Goal: Information Seeking & Learning: Check status

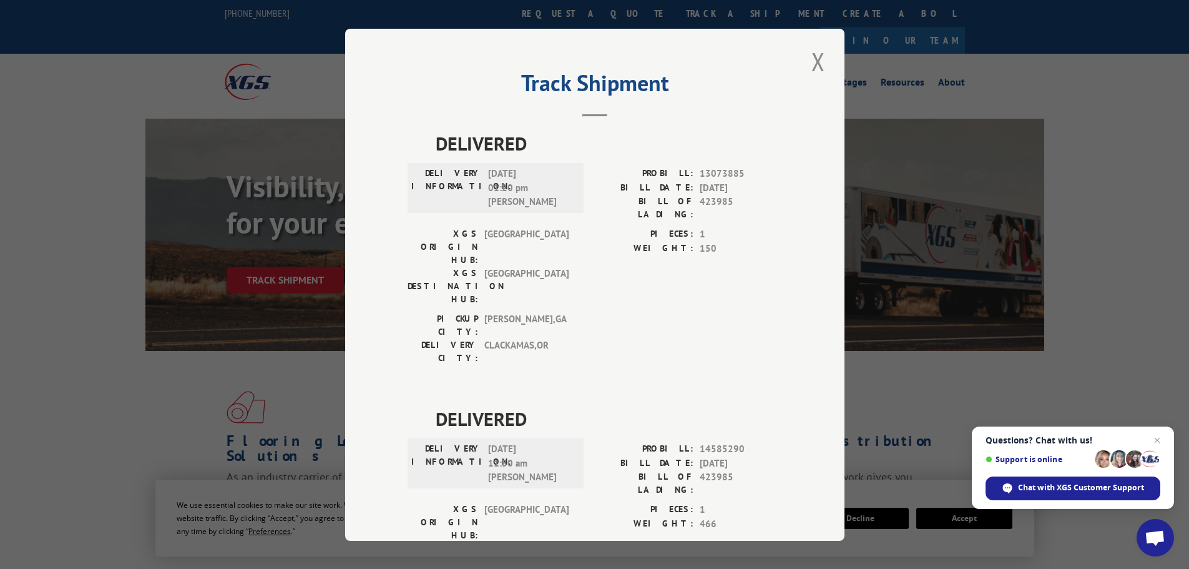
scroll to position [250, 0]
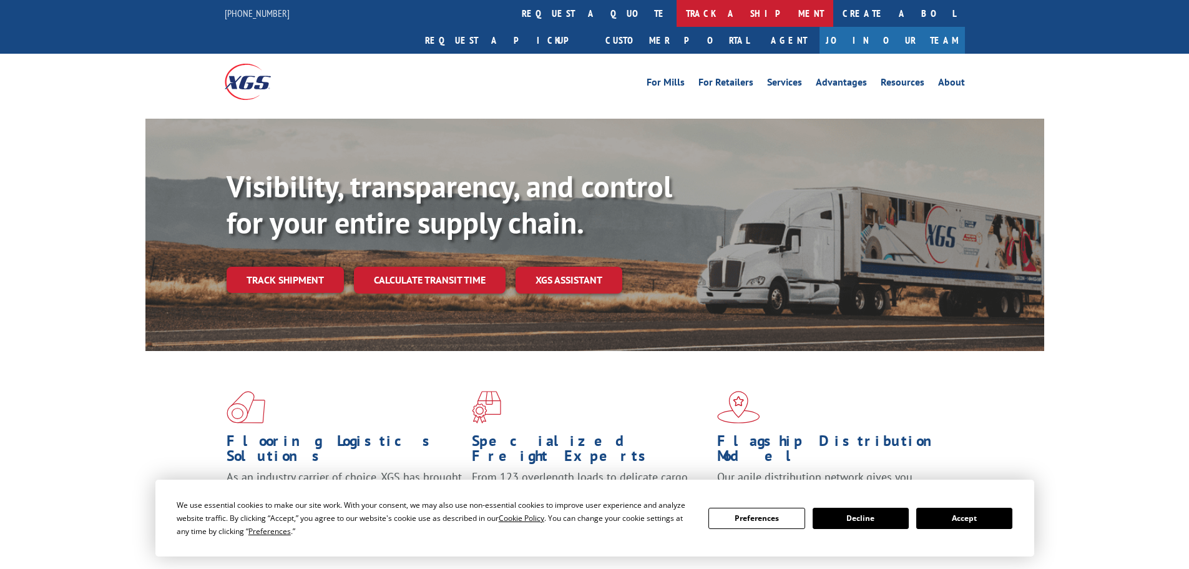
click at [677, 16] on link "track a shipment" at bounding box center [755, 13] width 157 height 27
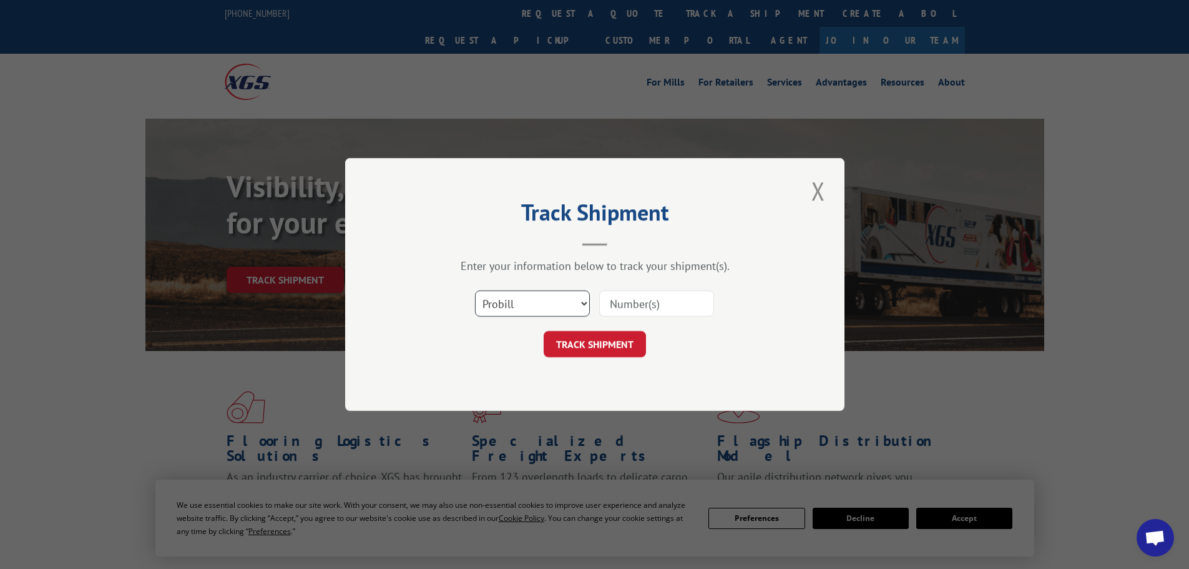
click at [507, 300] on select "Select category... Probill BOL PO" at bounding box center [532, 303] width 115 height 26
select select "po"
click at [475, 290] on select "Select category... Probill BOL PO" at bounding box center [532, 303] width 115 height 26
click at [638, 305] on input at bounding box center [656, 303] width 115 height 26
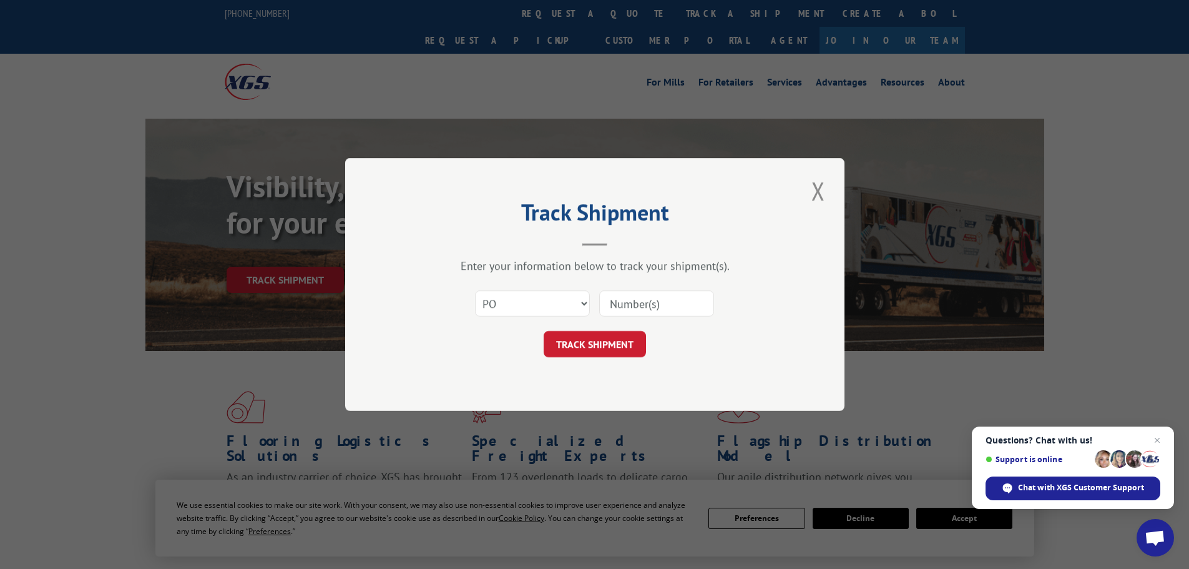
paste input "13504932"
type input "13504932"
click at [607, 333] on button "TRACK SHIPMENT" at bounding box center [595, 344] width 102 height 26
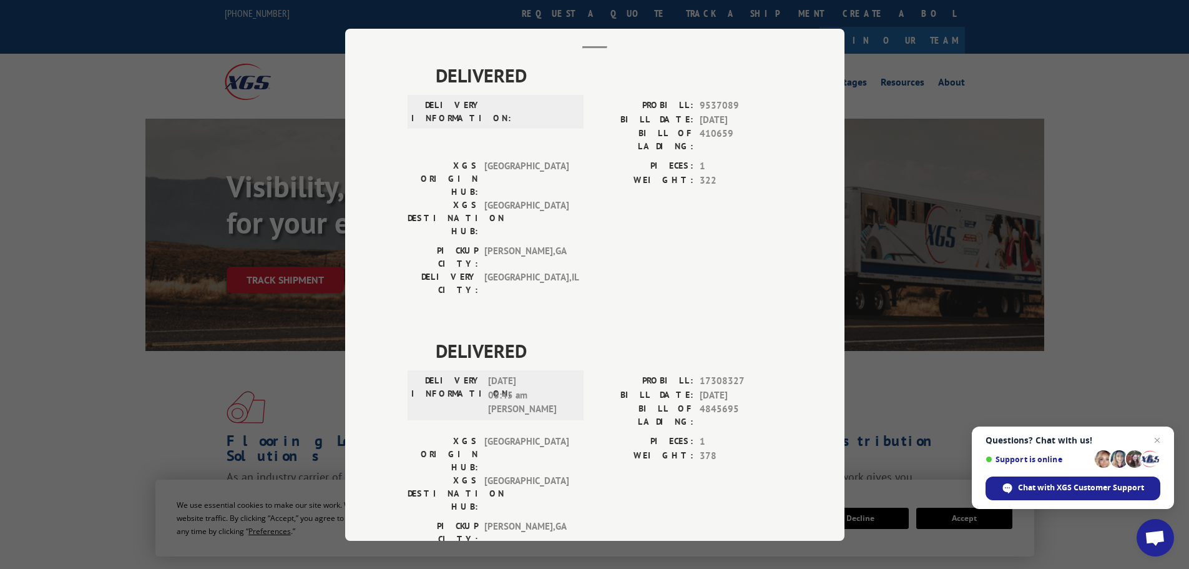
scroll to position [75, 0]
